Goal: Navigation & Orientation: Find specific page/section

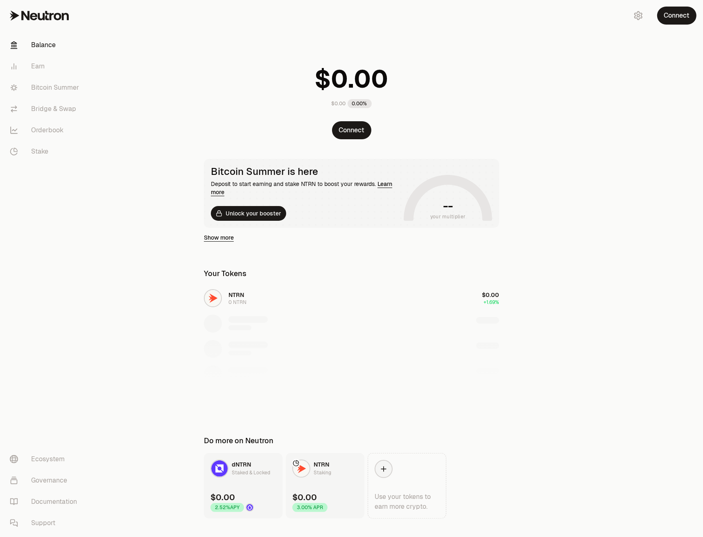
click at [45, 86] on link "Bitcoin Summer" at bounding box center [45, 87] width 85 height 21
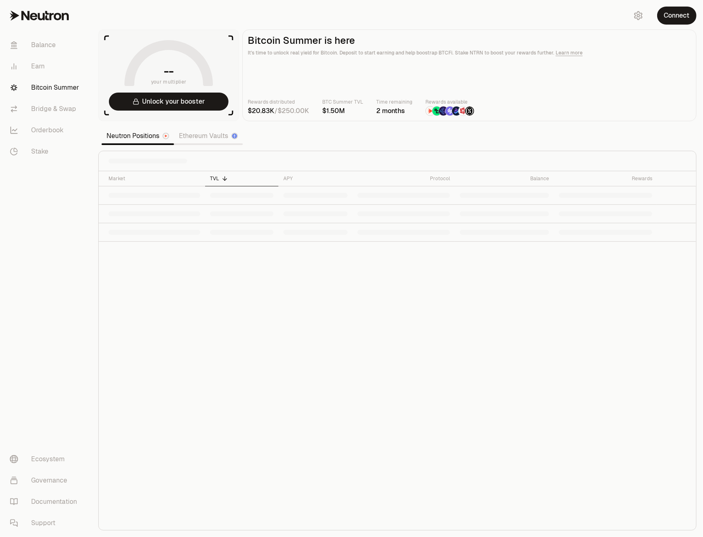
click at [201, 136] on link "Ethereum Vaults" at bounding box center [208, 136] width 69 height 16
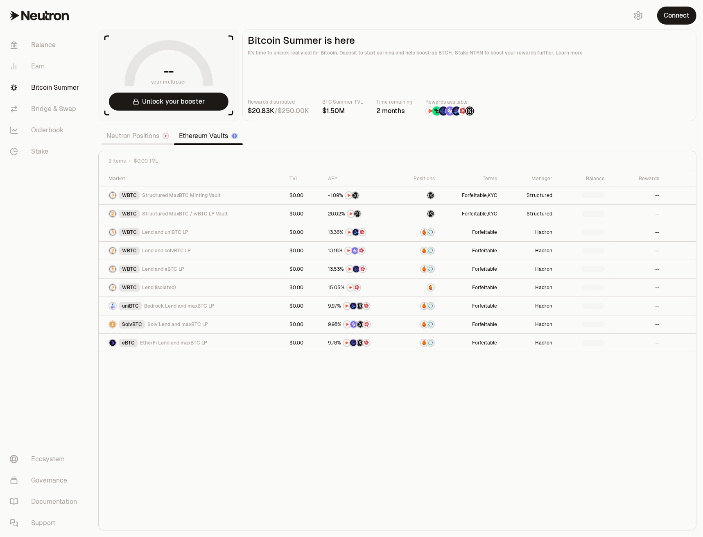
click at [131, 142] on link "Neutron Positions" at bounding box center [138, 136] width 72 height 16
